Goal: Task Accomplishment & Management: Use online tool/utility

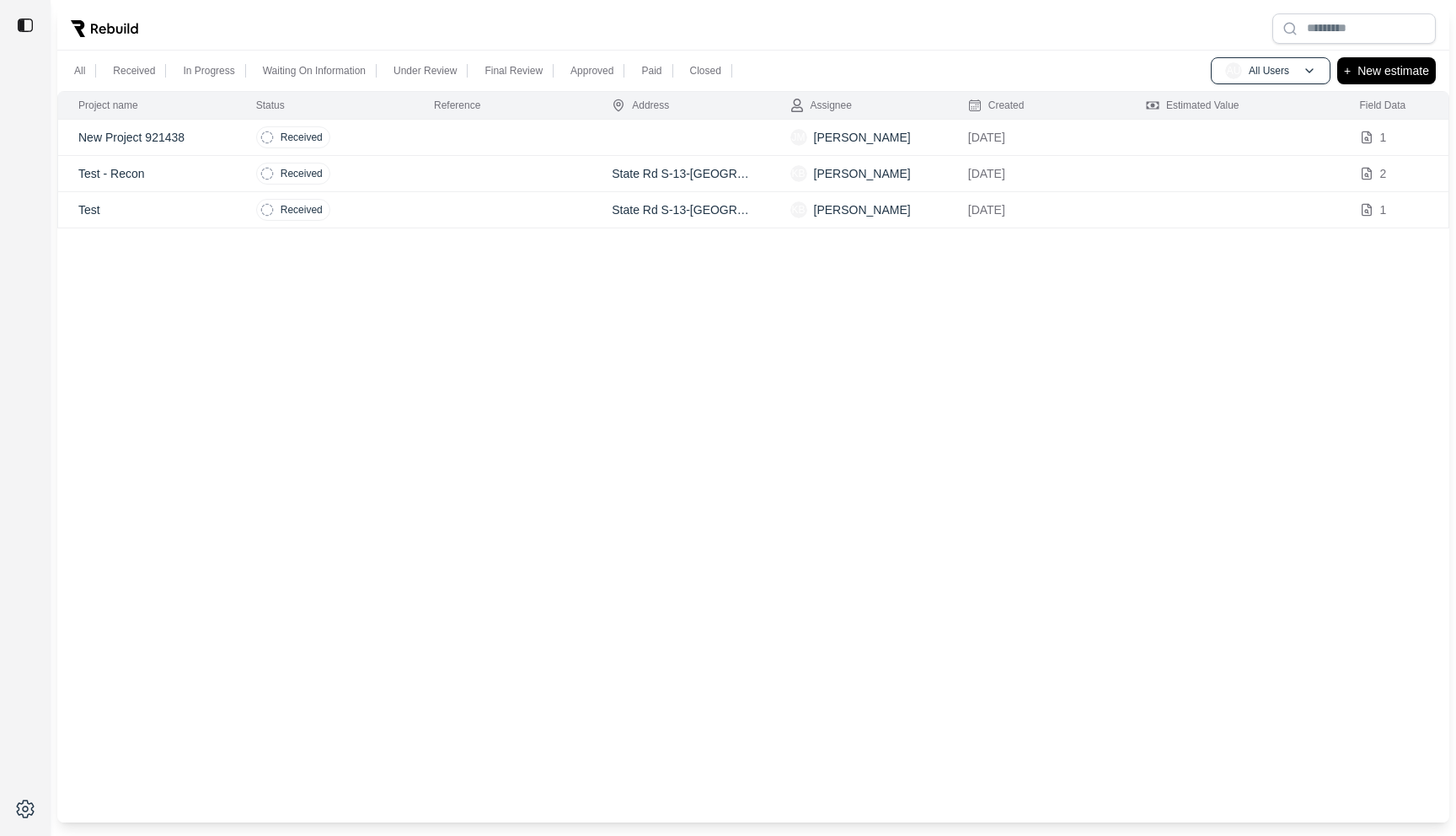
click at [434, 140] on td at bounding box center [503, 137] width 178 height 36
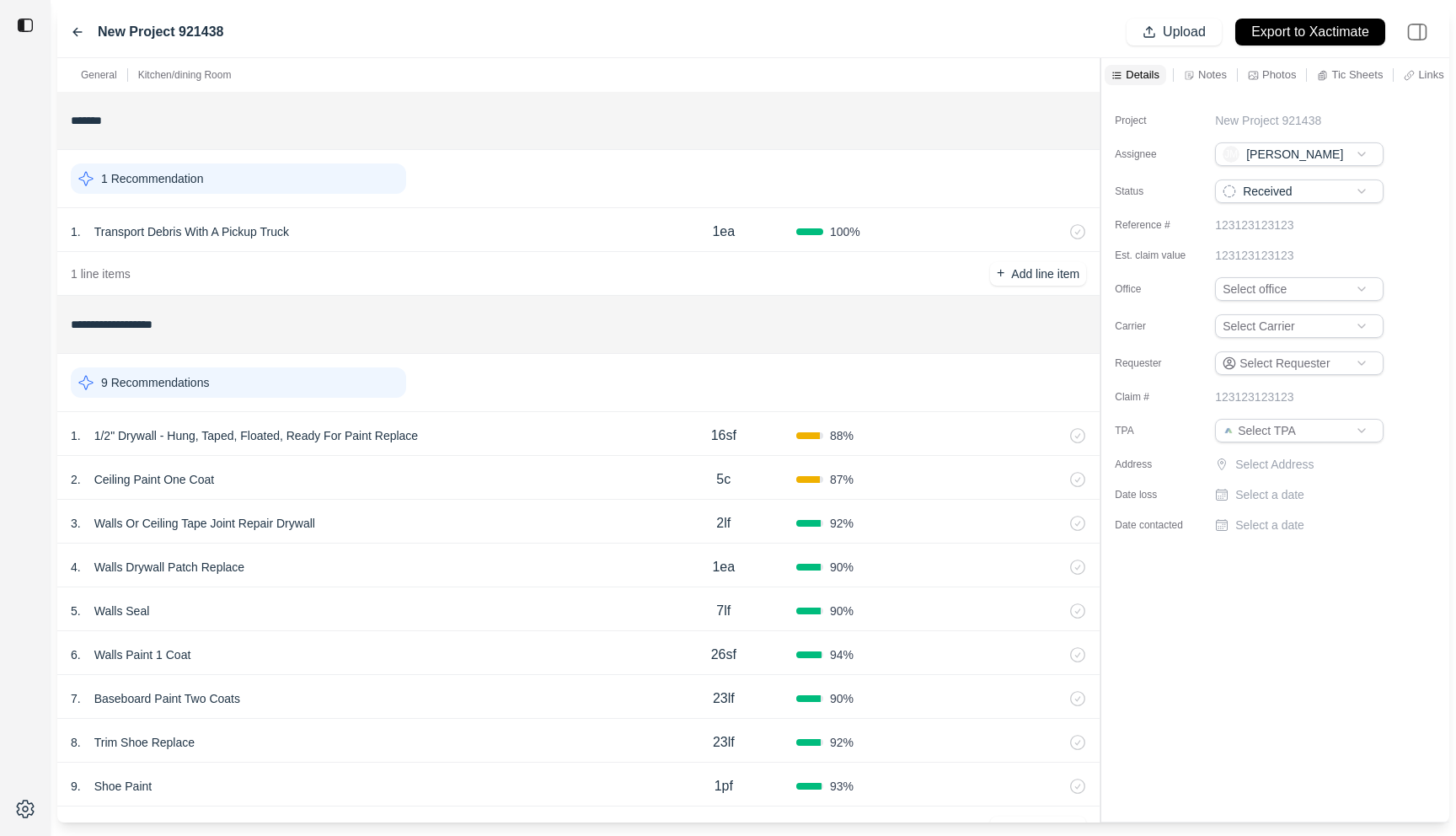
scroll to position [55, 0]
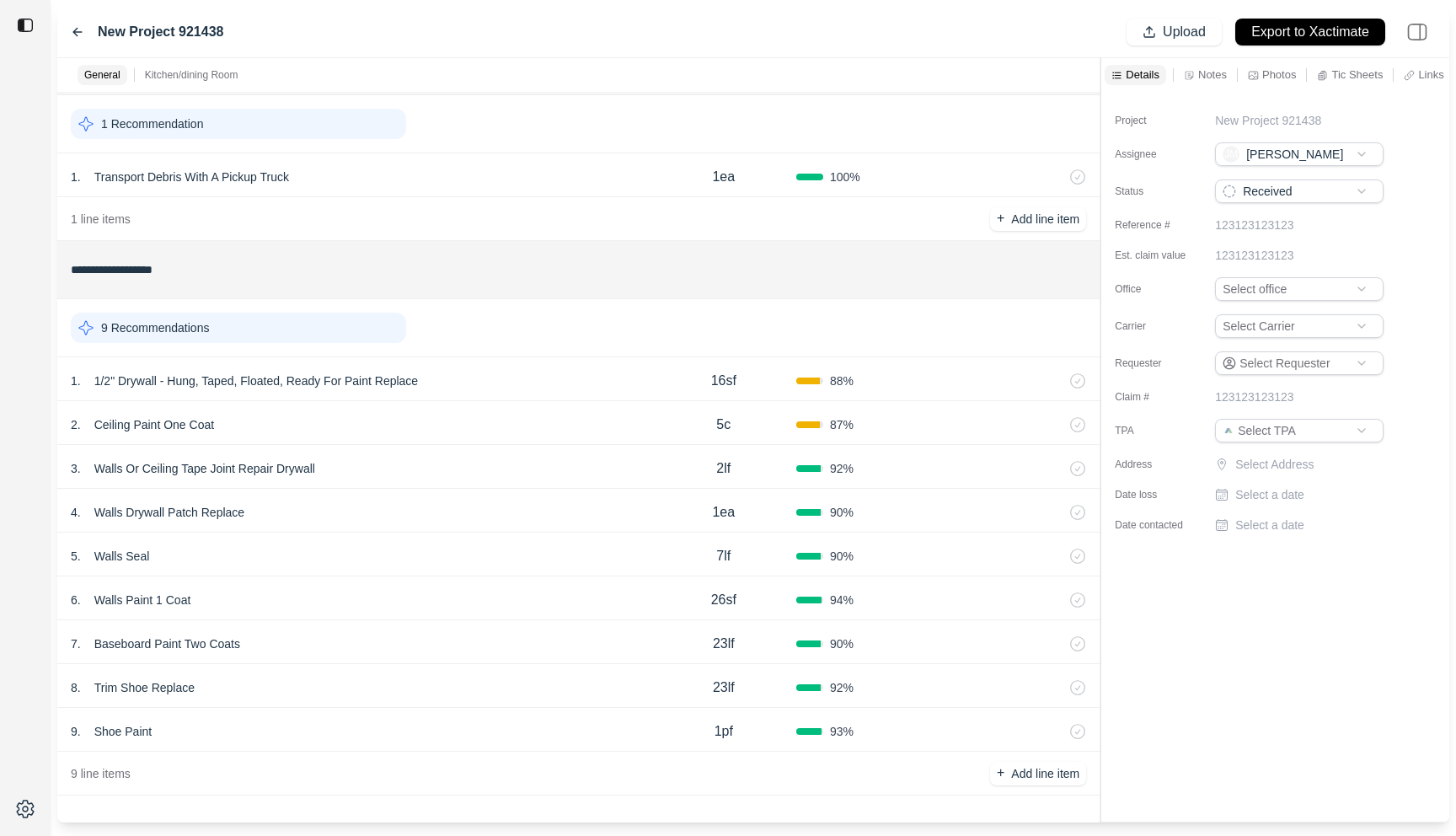
click at [429, 510] on div "4 . Walls Drywall Patch Replace" at bounding box center [361, 513] width 580 height 24
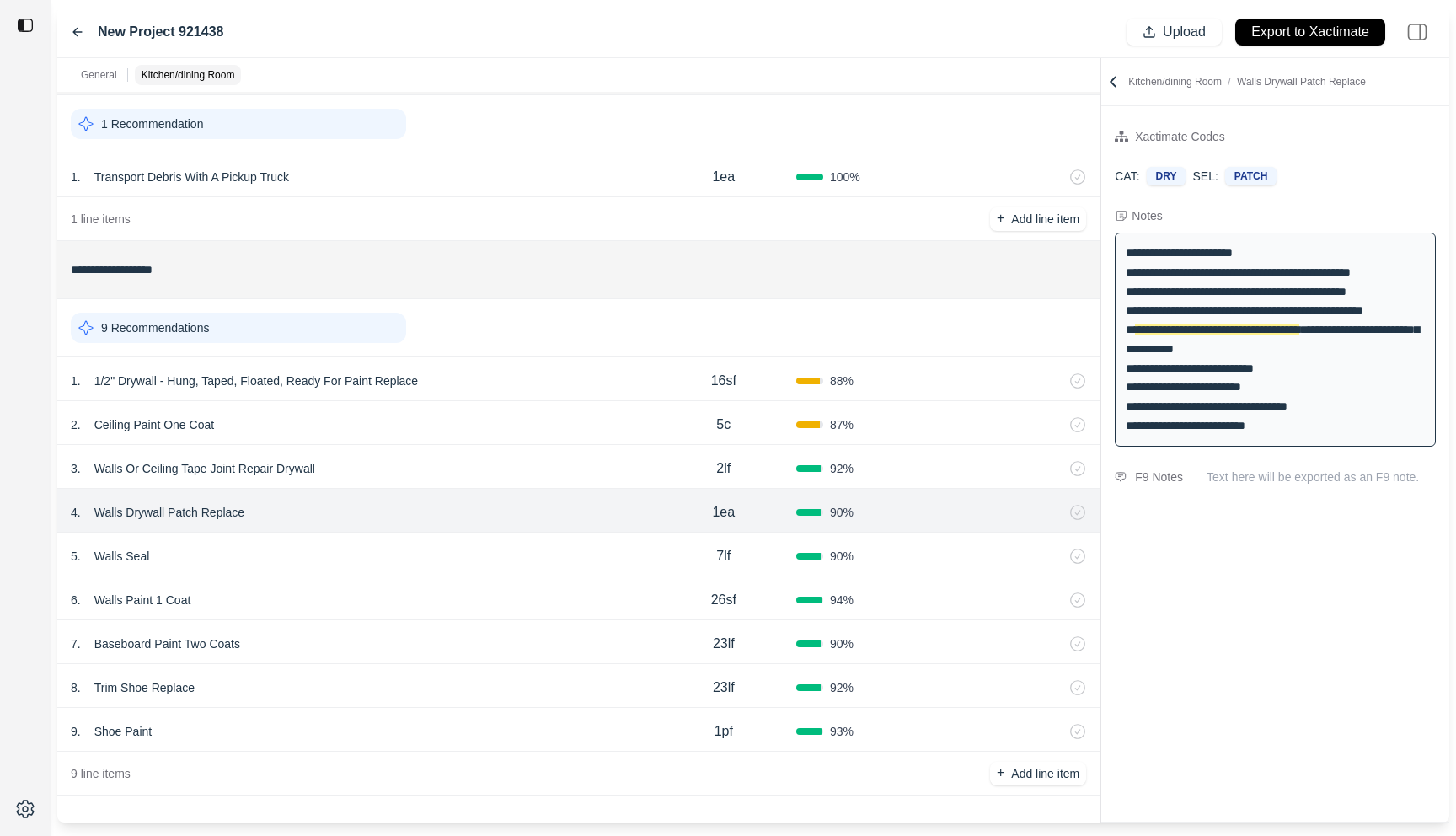
click at [510, 374] on div "1 . 1/2" Drywall - Hung, Taped, Floated, Ready For Paint Replace" at bounding box center [361, 381] width 580 height 24
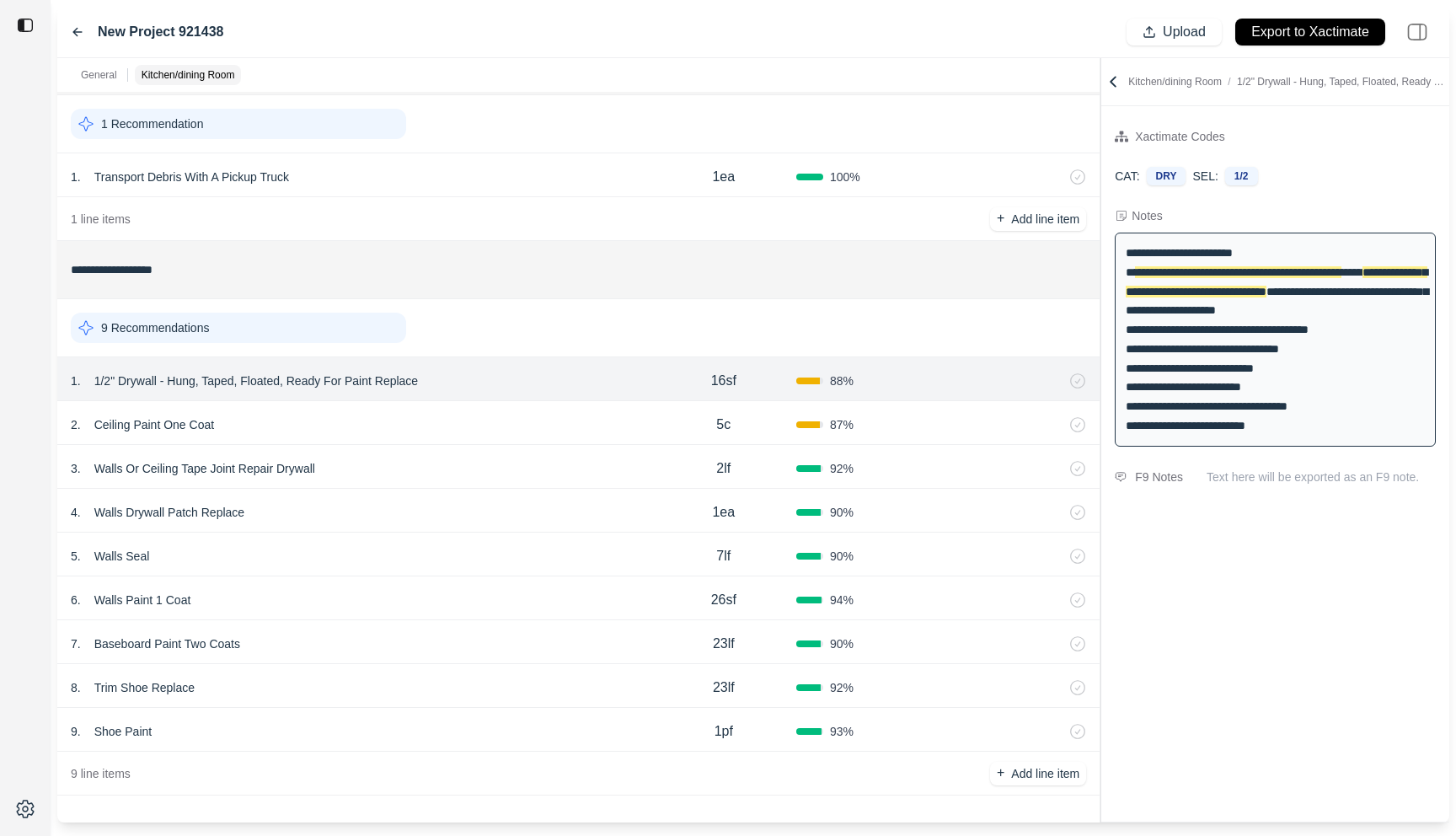
click at [533, 411] on div "2 . Ceiling Paint One Coat 5c 87 %" at bounding box center [579, 422] width 1043 height 44
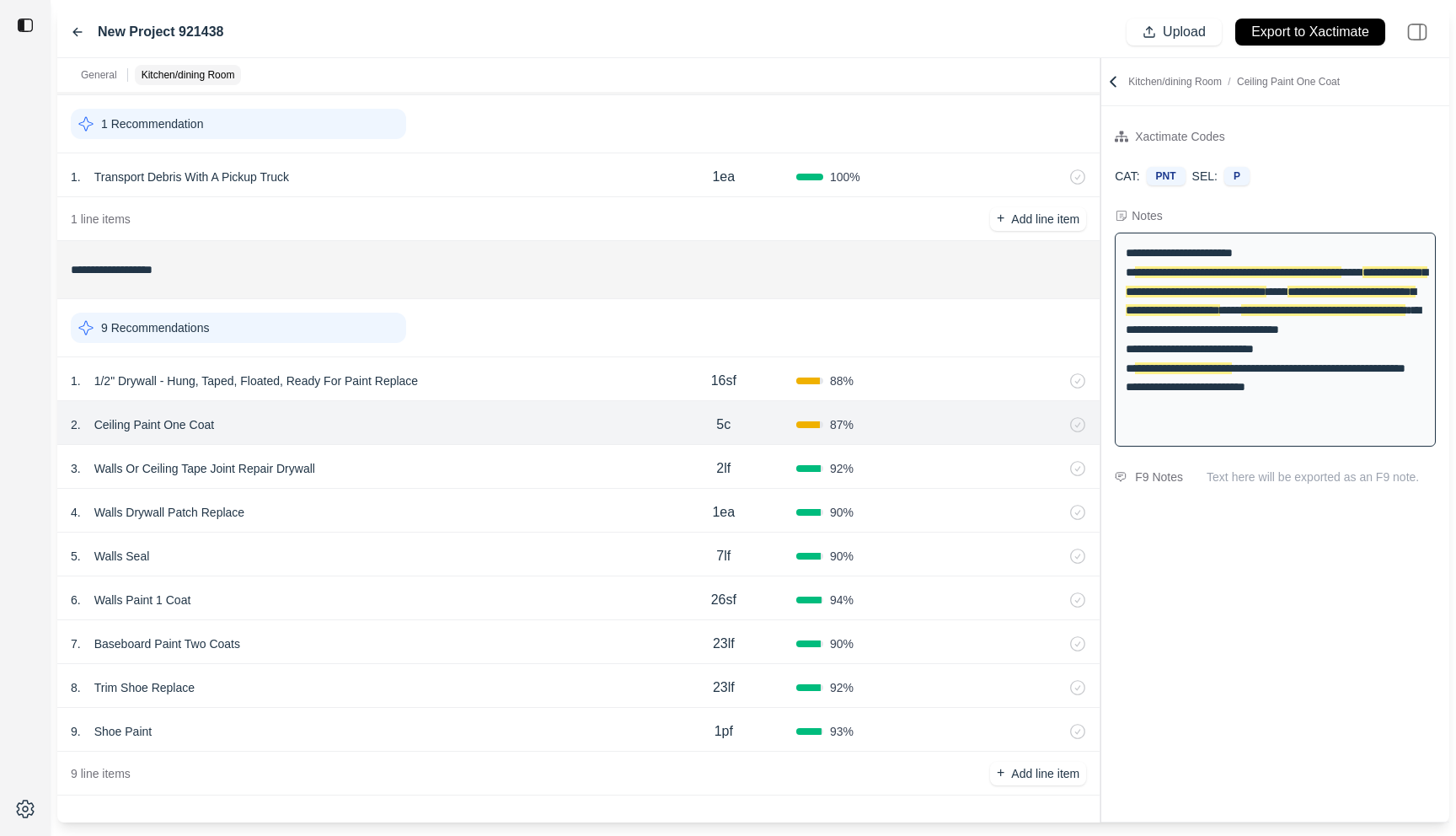
click at [459, 507] on div "4 . Walls Drywall Patch Replace" at bounding box center [361, 513] width 580 height 24
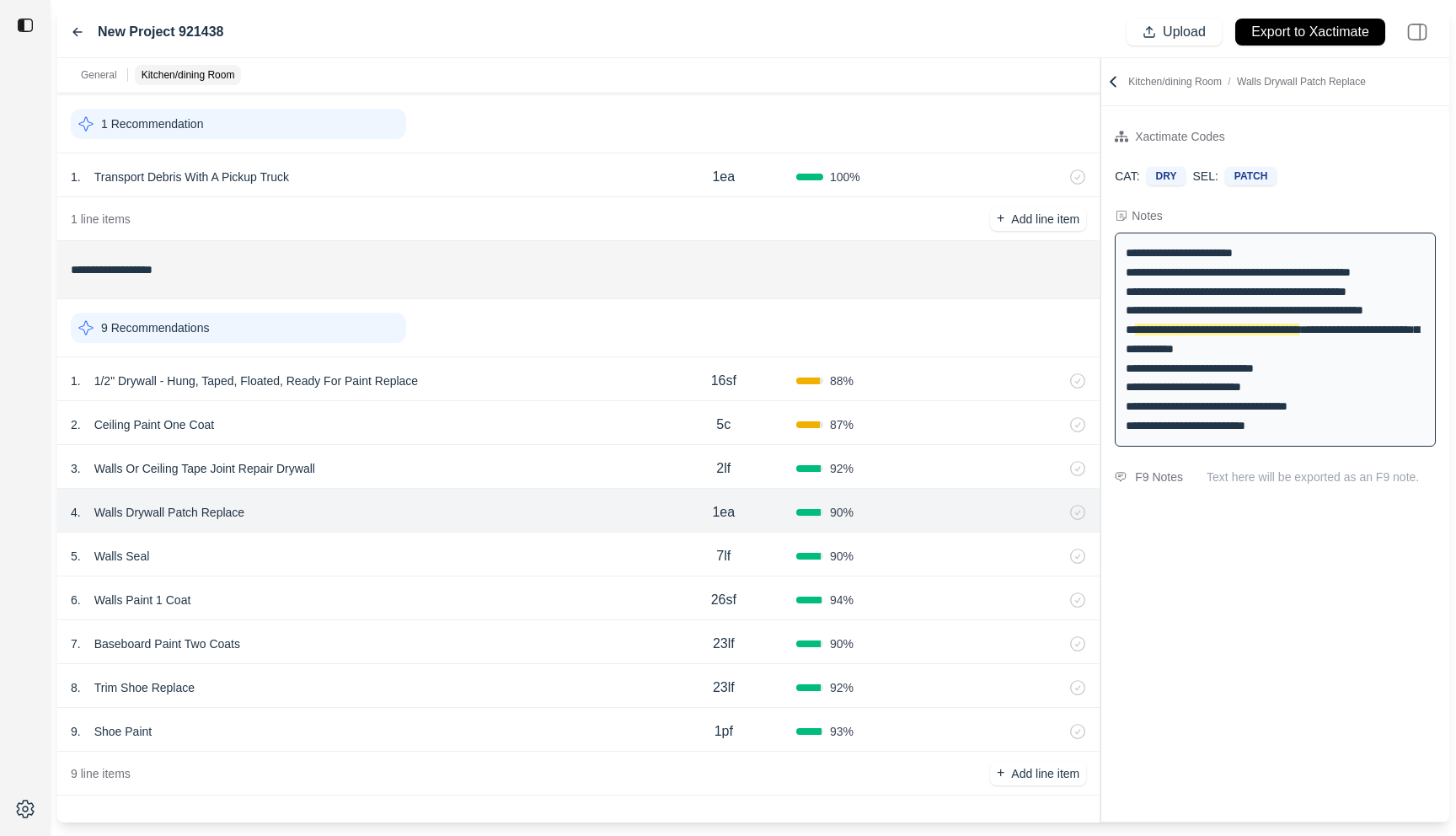
click at [429, 566] on div "5 . Walls Seal" at bounding box center [361, 556] width 580 height 24
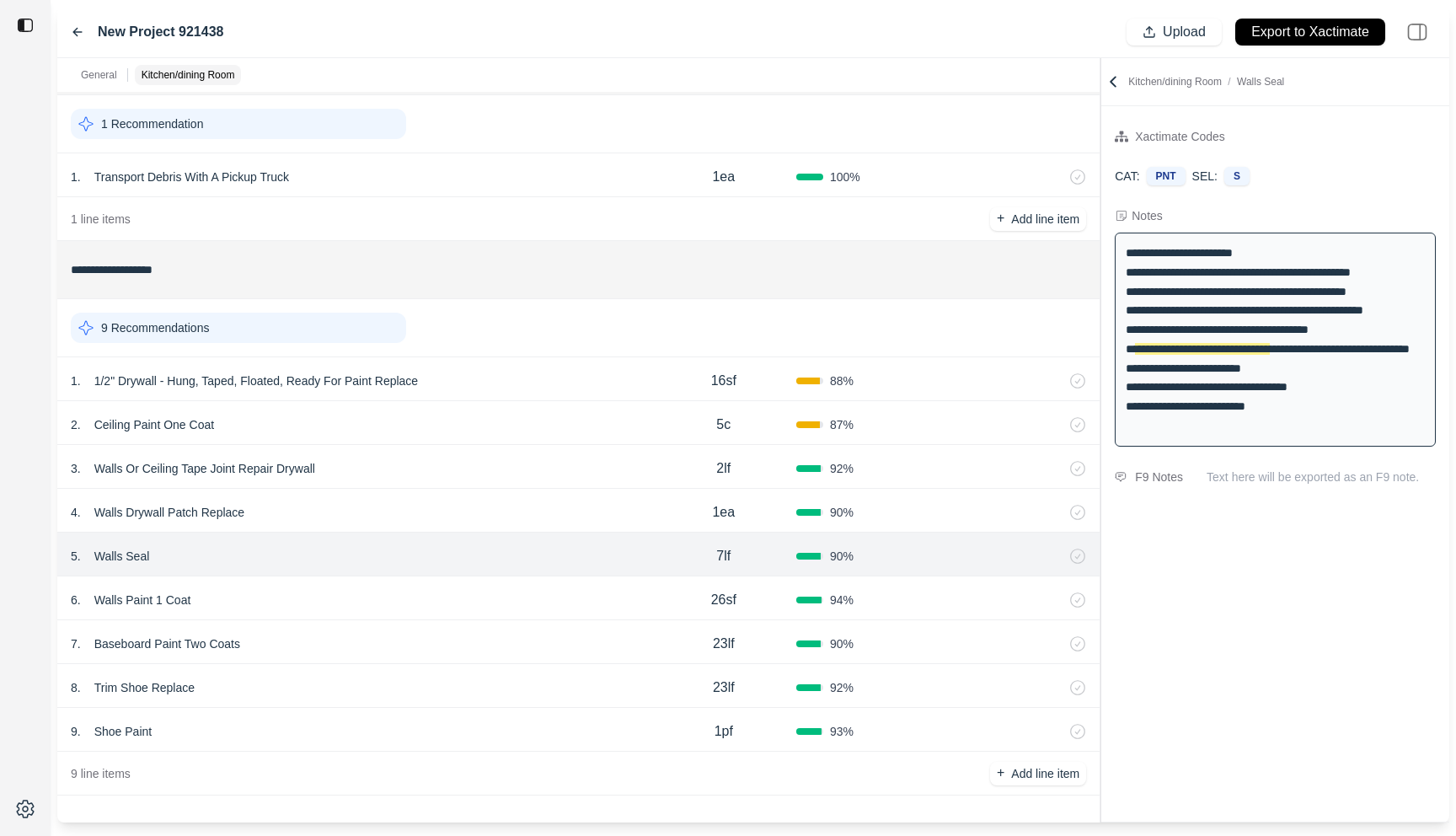
click at [423, 590] on div "6 . Walls Paint 1 Coat" at bounding box center [361, 600] width 580 height 24
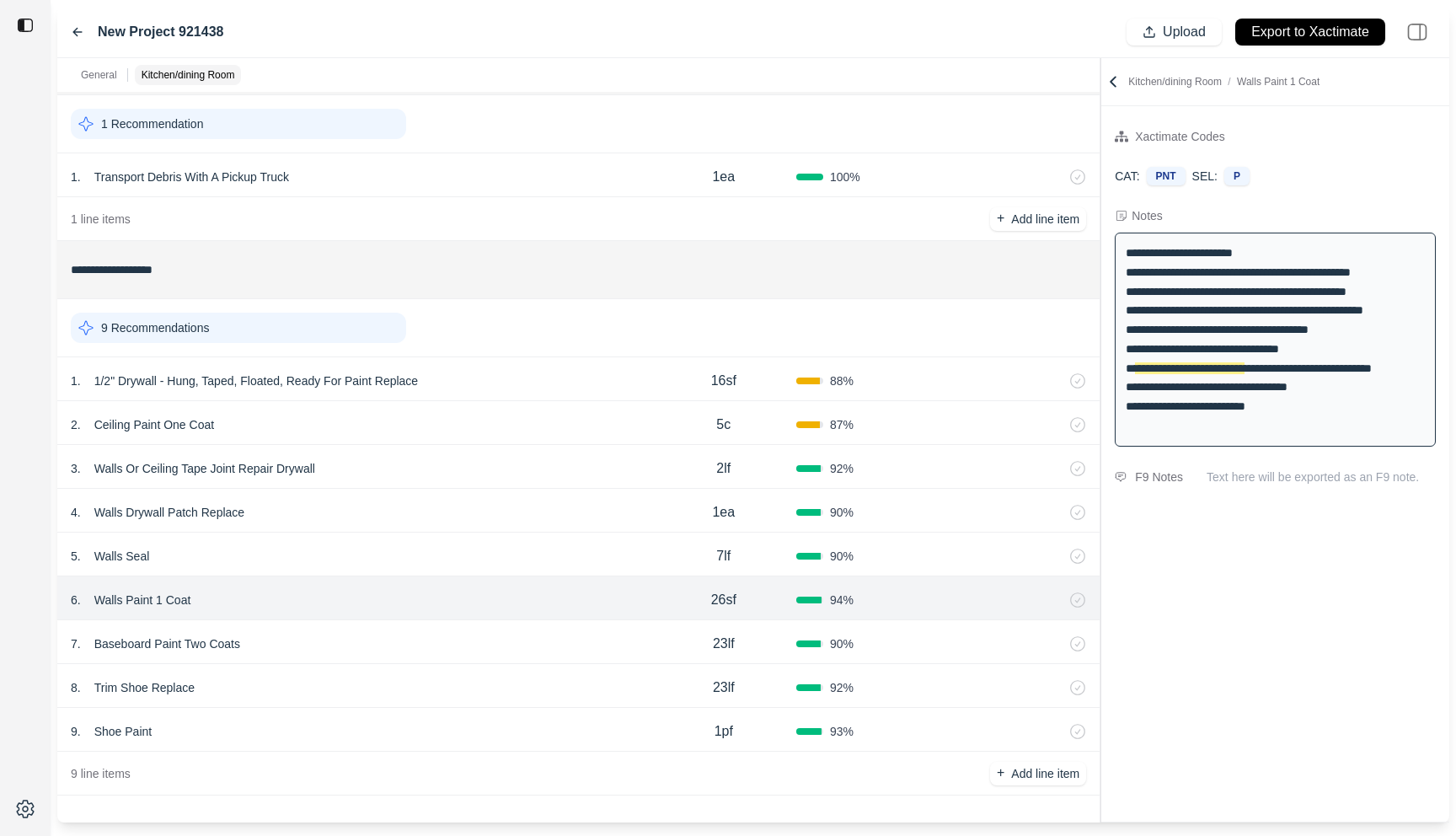
click at [373, 725] on div "9 . Shoe Paint" at bounding box center [361, 731] width 580 height 24
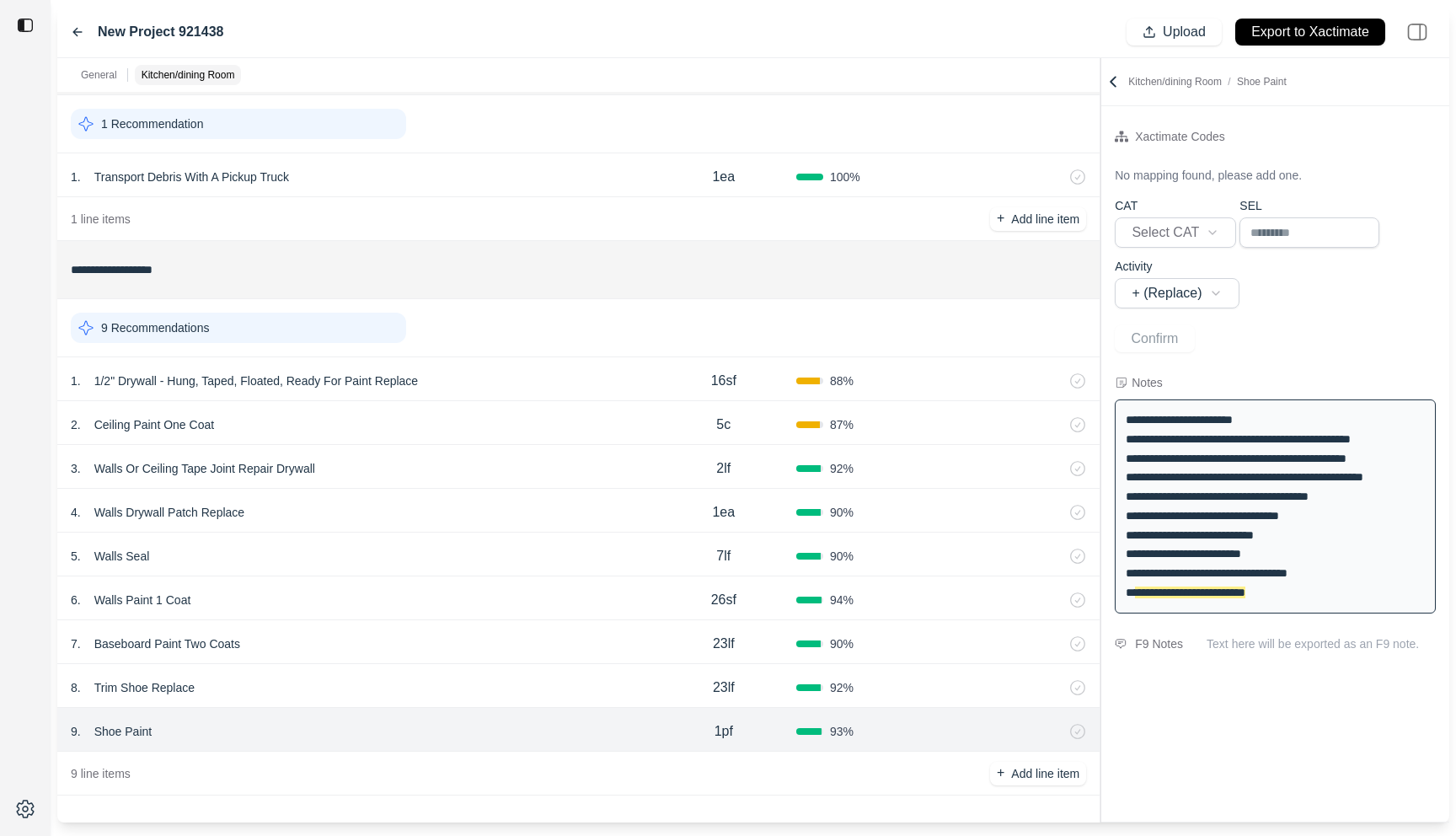
click at [110, 733] on p "Shoe Paint" at bounding box center [124, 731] width 72 height 24
click at [1290, 727] on div "**********" at bounding box center [1276, 463] width 348 height 715
